Goal: Information Seeking & Learning: Find specific fact

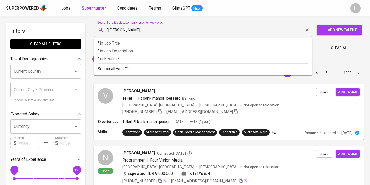
type input ""Alsa Griya""
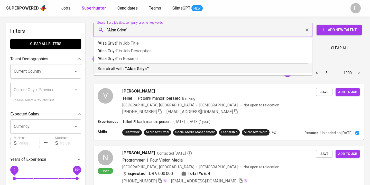
click at [129, 67] on b ""Alsa Griya"" at bounding box center [137, 68] width 22 height 5
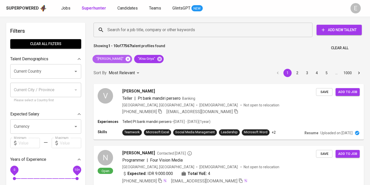
click at [125, 60] on icon at bounding box center [128, 59] width 6 height 6
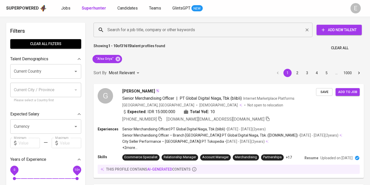
click at [125, 28] on input "Search for a job title, company or other keywords" at bounding box center [204, 30] width 196 height 10
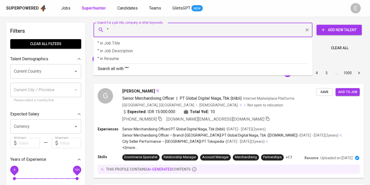
paste input "[PERSON_NAME]"
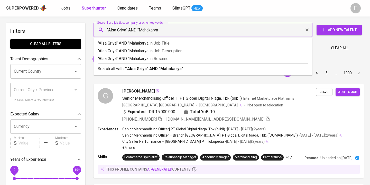
type input ""Alsa Griya" AND "Mahakarya""
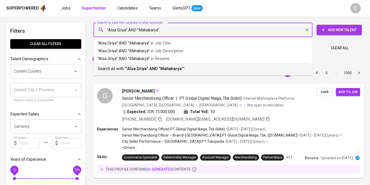
click at [139, 68] on b ""Alsa Griya" AND "Mahakarya"" at bounding box center [154, 68] width 57 height 5
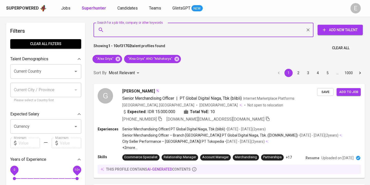
paste input "[EMAIL_ADDRESS][DOMAIN_NAME]"
type input "[EMAIL_ADDRESS][DOMAIN_NAME]"
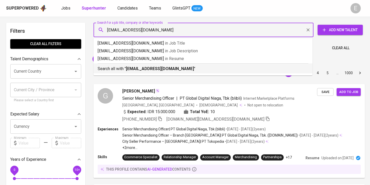
click at [124, 69] on p "Search all with " [EMAIL_ADDRESS][DOMAIN_NAME] "" at bounding box center [203, 69] width 211 height 6
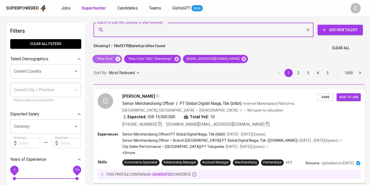
click at [118, 59] on icon at bounding box center [118, 58] width 5 height 5
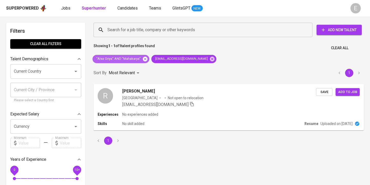
click at [144, 58] on icon at bounding box center [145, 59] width 6 height 6
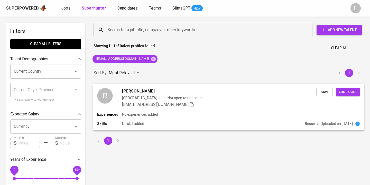
click at [216, 115] on div "Experiences No experiences added" at bounding box center [228, 114] width 263 height 5
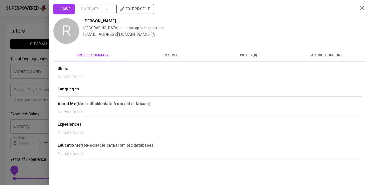
click at [169, 58] on span "resume" at bounding box center [171, 55] width 72 height 6
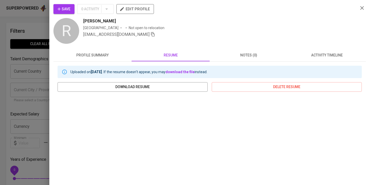
click at [91, 20] on span "[PERSON_NAME]" at bounding box center [99, 21] width 33 height 6
copy span "Rizki"
